Goal: Information Seeking & Learning: Learn about a topic

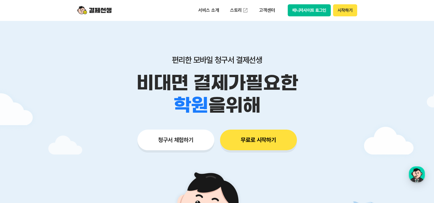
click at [259, 140] on button "무료로 시작하기" at bounding box center [258, 140] width 77 height 21
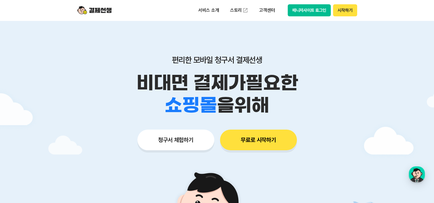
click at [367, 103] on div at bounding box center [217, 172] width 434 height 303
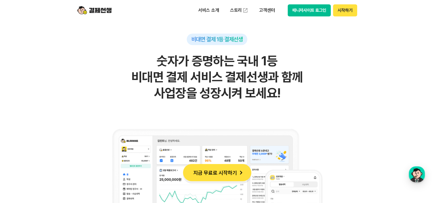
scroll to position [344, 0]
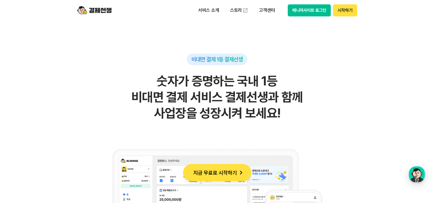
click at [228, 171] on button "지금 무료로 시작하기" at bounding box center [217, 172] width 68 height 17
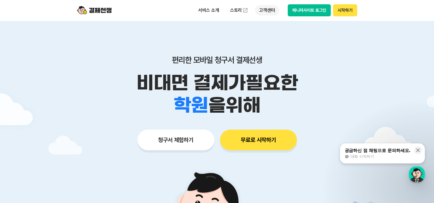
click at [263, 13] on p "고객센터" at bounding box center [267, 10] width 24 height 10
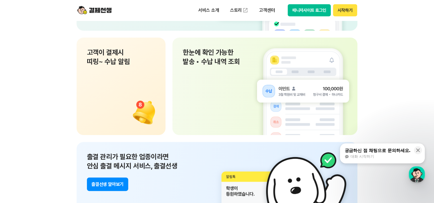
scroll to position [5200, 0]
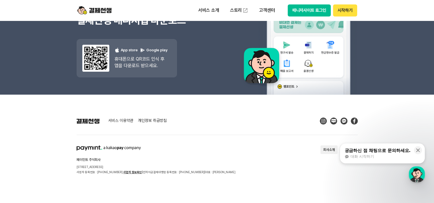
click at [204, 143] on div "서비스 이용약관 개인정보 취급방침 페이민트 주식회사 서울시 성동구 상원1길 26 서울숲A타워 409호 사업자 등록번호 : 220-88-7547…" at bounding box center [217, 146] width 281 height 57
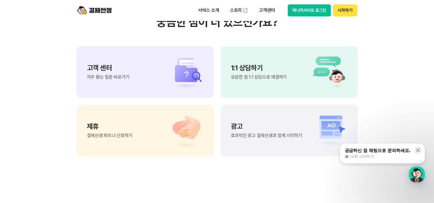
scroll to position [4827, 0]
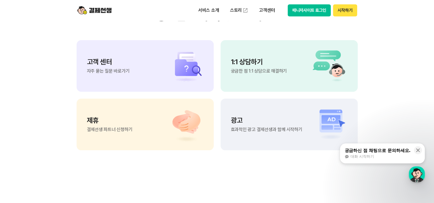
click at [327, 58] on img at bounding box center [327, 66] width 40 height 34
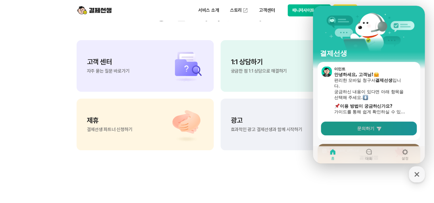
click at [374, 130] on span "문의하기" at bounding box center [365, 129] width 17 height 6
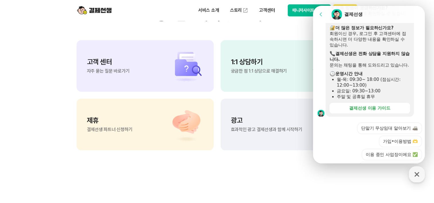
scroll to position [122, 0]
click at [395, 77] on div "​ 운영시간 안내" at bounding box center [370, 75] width 80 height 6
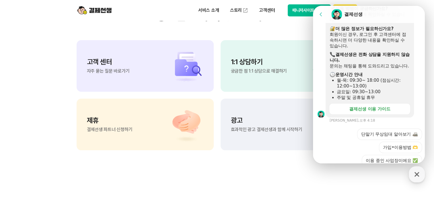
scroll to position [93, 0]
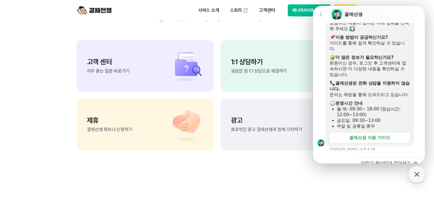
click at [365, 141] on div "결제선생 이용 가이드" at bounding box center [369, 138] width 41 height 6
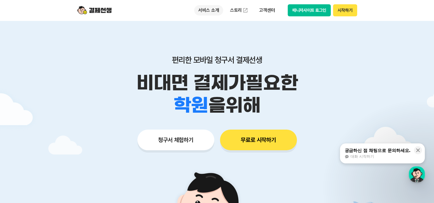
click at [214, 12] on p "서비스 소개" at bounding box center [208, 10] width 29 height 10
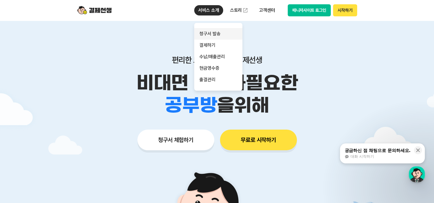
click at [218, 33] on link "청구서 발송" at bounding box center [218, 33] width 48 height 11
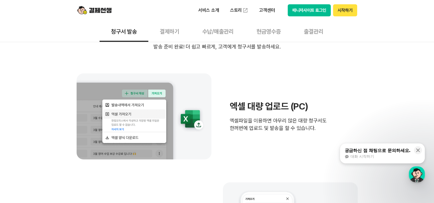
scroll to position [172, 0]
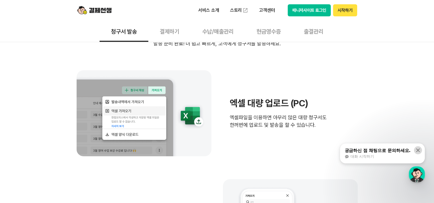
click at [419, 152] on icon at bounding box center [418, 151] width 4 height 4
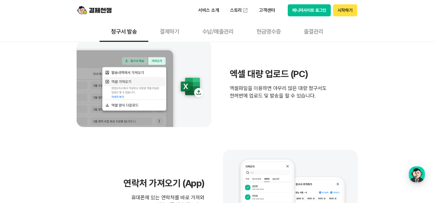
scroll to position [0, 0]
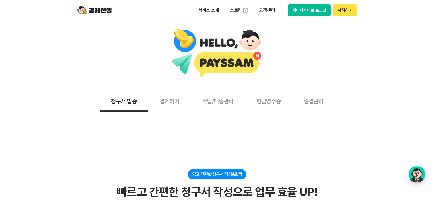
click at [175, 106] on button "결제하기" at bounding box center [169, 100] width 42 height 21
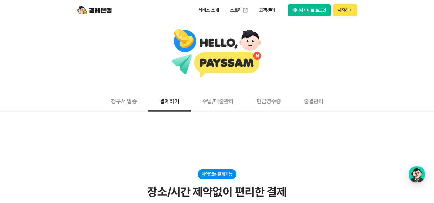
click at [231, 107] on button "수납/매출관리" at bounding box center [218, 100] width 54 height 21
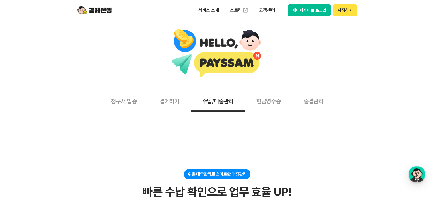
click at [117, 96] on button "청구서 발송" at bounding box center [124, 100] width 49 height 21
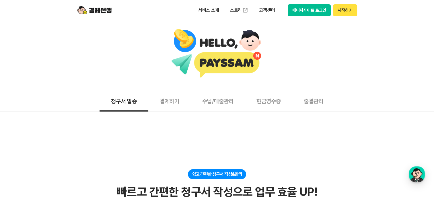
click at [329, 104] on button "출결관리" at bounding box center [313, 100] width 42 height 21
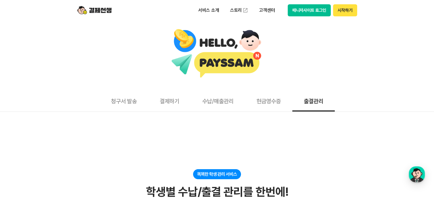
click at [263, 95] on button "현금영수증" at bounding box center [268, 100] width 47 height 21
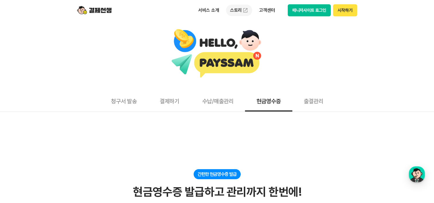
click at [232, 13] on link "스토리" at bounding box center [239, 10] width 26 height 11
